Goal: Find contact information: Find contact information

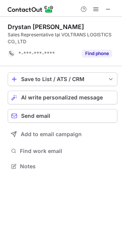
scroll to position [161, 122]
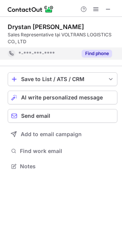
click at [106, 52] on button "Find phone" at bounding box center [97, 54] width 30 height 8
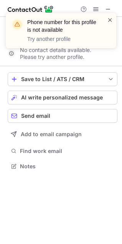
click at [108, 21] on span at bounding box center [110, 20] width 6 height 8
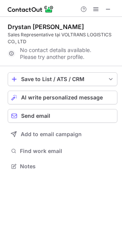
click at [45, 52] on div "No contact details available. Please try another profile." at bounding box center [62, 53] width 109 height 12
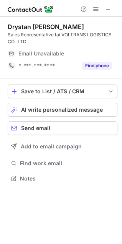
scroll to position [173, 122]
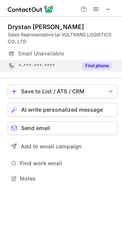
click at [33, 68] on span "*-***-***-****" at bounding box center [36, 65] width 36 height 7
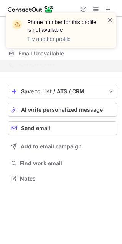
click at [104, 20] on div "Phone number for this profile is not available Try another profile" at bounding box center [58, 30] width 98 height 29
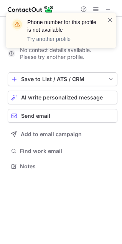
scroll to position [161, 122]
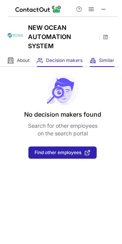
click at [102, 66] on div "Similar Similar Companies" at bounding box center [102, 60] width 24 height 13
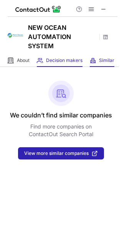
click at [63, 65] on div "Decision makers View Employees" at bounding box center [60, 60] width 46 height 13
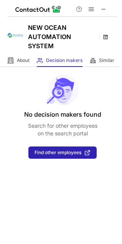
click at [105, 36] on span at bounding box center [105, 37] width 6 height 6
